Goal: Information Seeking & Learning: Check status

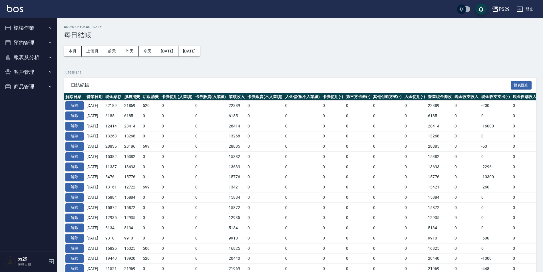
click at [38, 57] on button "報表及分析" at bounding box center [28, 57] width 53 height 15
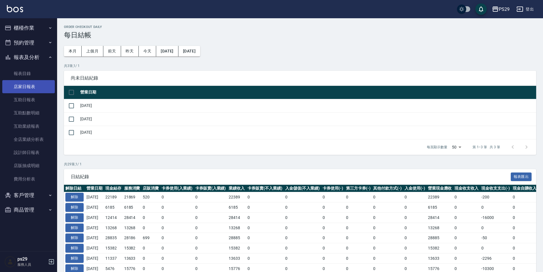
click at [34, 85] on link "店家日報表" at bounding box center [28, 86] width 53 height 13
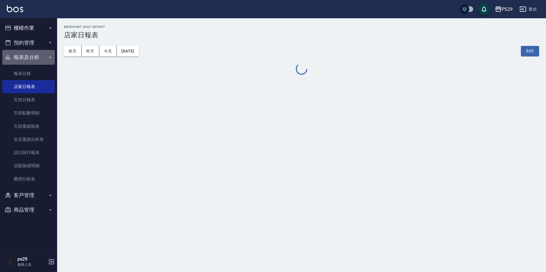
click at [32, 55] on button "報表及分析" at bounding box center [28, 57] width 53 height 15
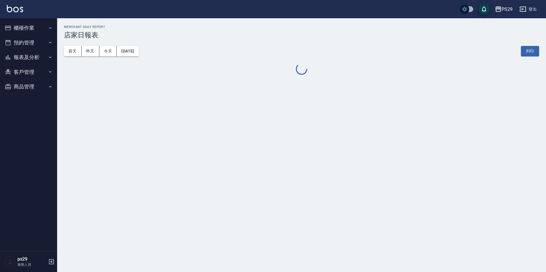
click at [39, 31] on button "櫃檯作業" at bounding box center [28, 28] width 53 height 15
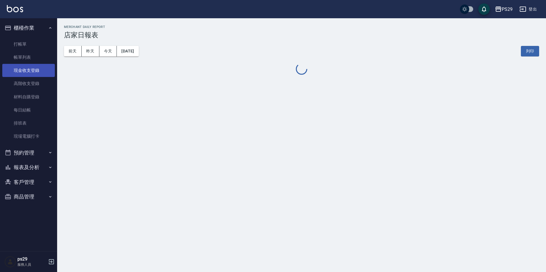
click at [36, 71] on link "現金收支登錄" at bounding box center [28, 70] width 53 height 13
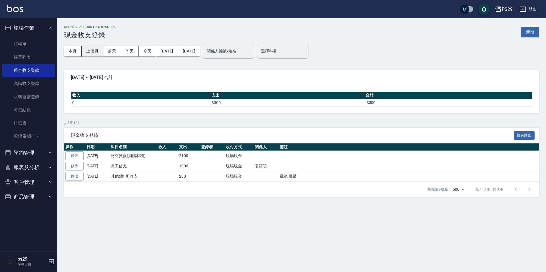
click at [90, 51] on button "上個月" at bounding box center [93, 51] width 22 height 11
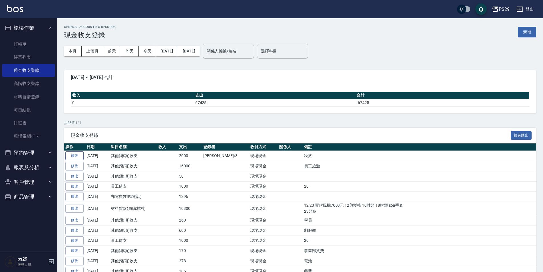
click at [68, 156] on link "修改" at bounding box center [74, 156] width 18 height 9
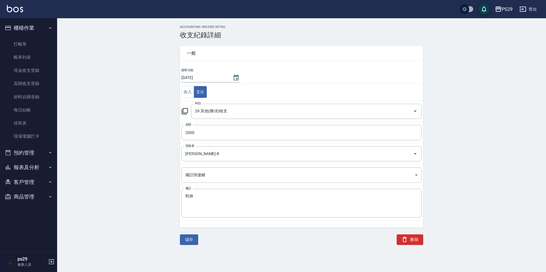
click at [425, 242] on div "ACCOUNTING RECORD DETAIL 收支紀錄詳細 一般 開單日期 [DATE] 收入 支出 科目 26 其他(雜項)收支 科目 金額 2000 …" at bounding box center [301, 135] width 257 height 220
click at [415, 242] on button "刪除" at bounding box center [410, 240] width 27 height 11
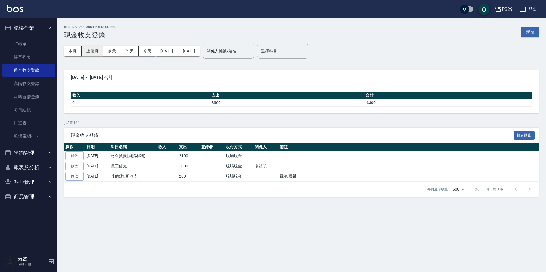
click at [93, 48] on button "上個月" at bounding box center [93, 51] width 22 height 11
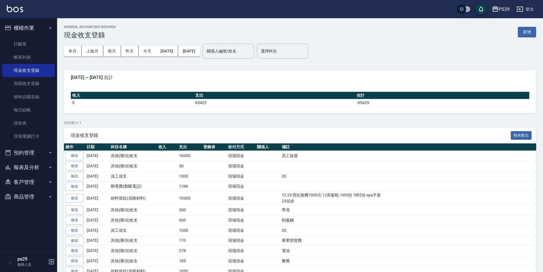
click at [15, 11] on img at bounding box center [15, 8] width 16 height 7
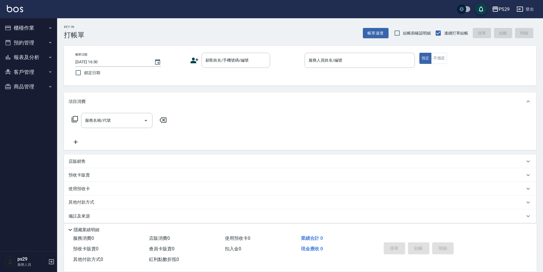
click at [11, 6] on img at bounding box center [15, 8] width 16 height 7
click at [40, 58] on button "報表及分析" at bounding box center [28, 57] width 53 height 15
click at [41, 57] on button "報表及分析" at bounding box center [28, 57] width 53 height 15
click at [18, 14] on div "PS29 登出" at bounding box center [271, 9] width 543 height 18
click at [41, 51] on button "報表及分析" at bounding box center [28, 57] width 53 height 15
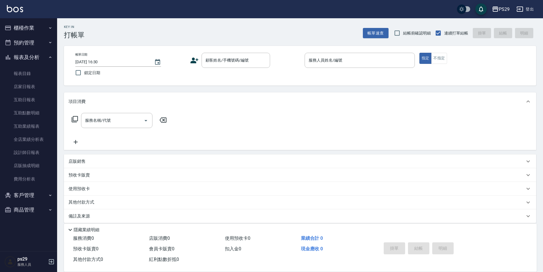
click at [32, 54] on button "報表及分析" at bounding box center [28, 57] width 53 height 15
click at [37, 30] on button "櫃檯作業" at bounding box center [28, 28] width 53 height 15
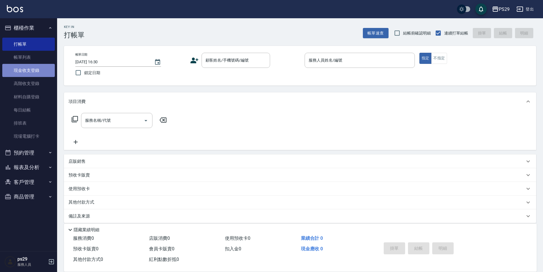
click at [34, 71] on link "現金收支登錄" at bounding box center [28, 70] width 53 height 13
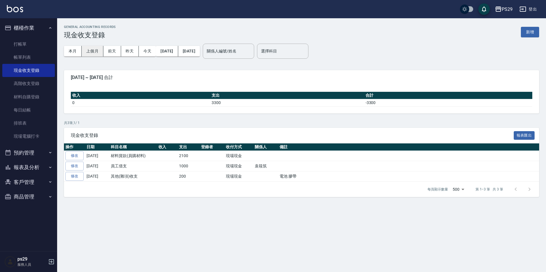
click at [95, 52] on button "上個月" at bounding box center [93, 51] width 22 height 11
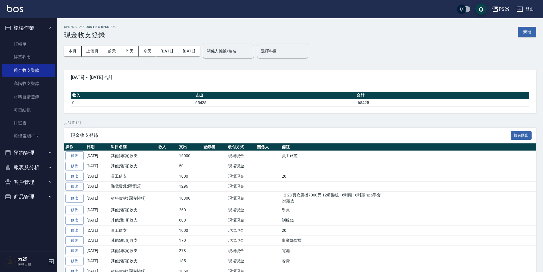
click at [18, 7] on img at bounding box center [15, 8] width 16 height 7
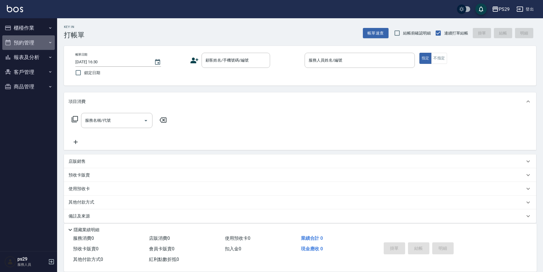
click at [13, 41] on button "預約管理" at bounding box center [28, 42] width 53 height 15
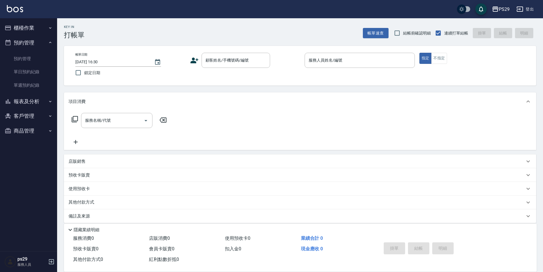
click at [16, 158] on nav "櫃檯作業 打帳單 帳單列表 現金收支登錄 高階收支登錄 材料自購登錄 每日結帳 排班表 現場電腦打卡 預約管理 預約管理 單日預約紀錄 單週預約紀錄 報表及分…" at bounding box center [28, 134] width 57 height 233
click at [22, 99] on button "報表及分析" at bounding box center [28, 101] width 53 height 15
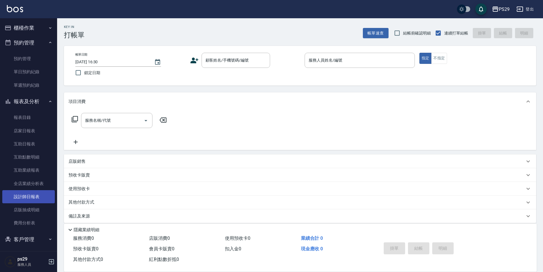
click at [29, 195] on link "設計師日報表" at bounding box center [28, 196] width 53 height 13
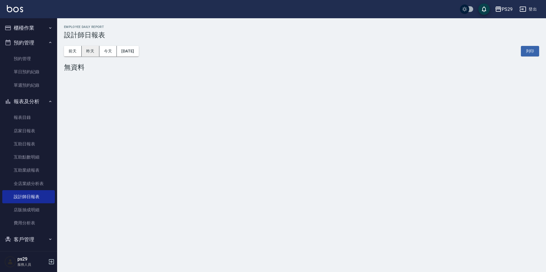
click at [90, 52] on button "昨天" at bounding box center [91, 51] width 18 height 11
